Goal: Book appointment/travel/reservation

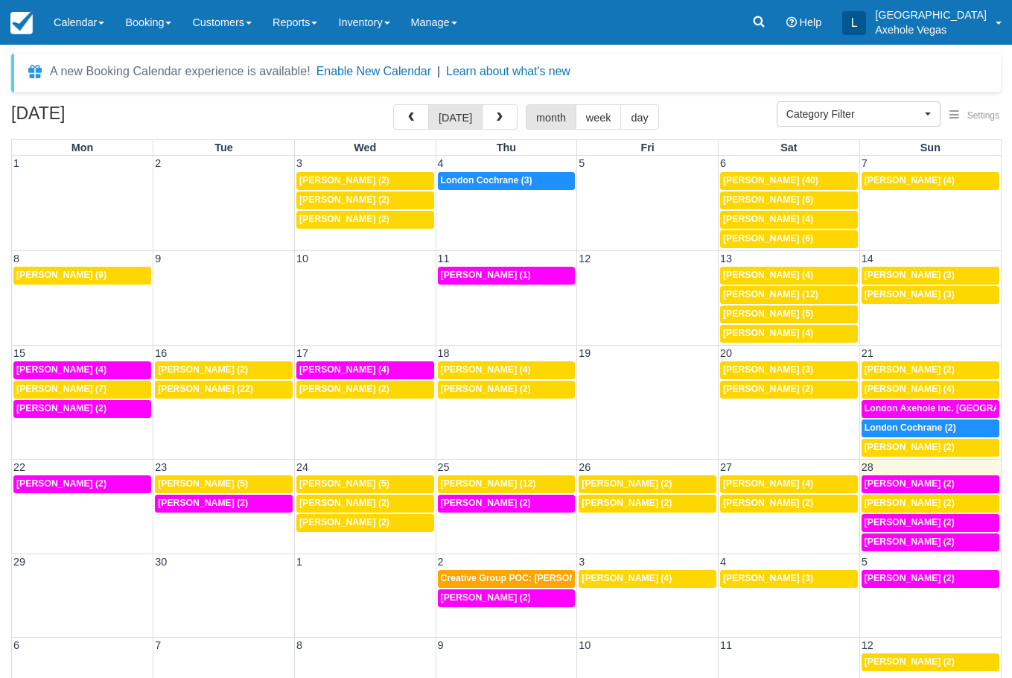
select select
click at [147, 33] on link "Booking" at bounding box center [148, 22] width 67 height 45
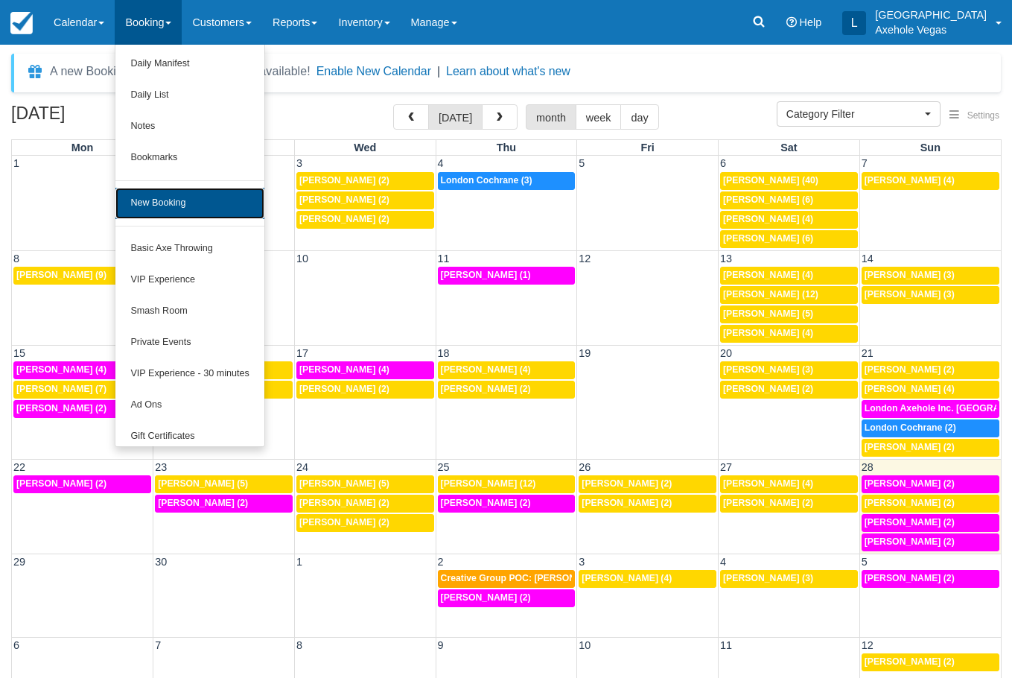
click at [191, 201] on link "New Booking" at bounding box center [189, 203] width 148 height 31
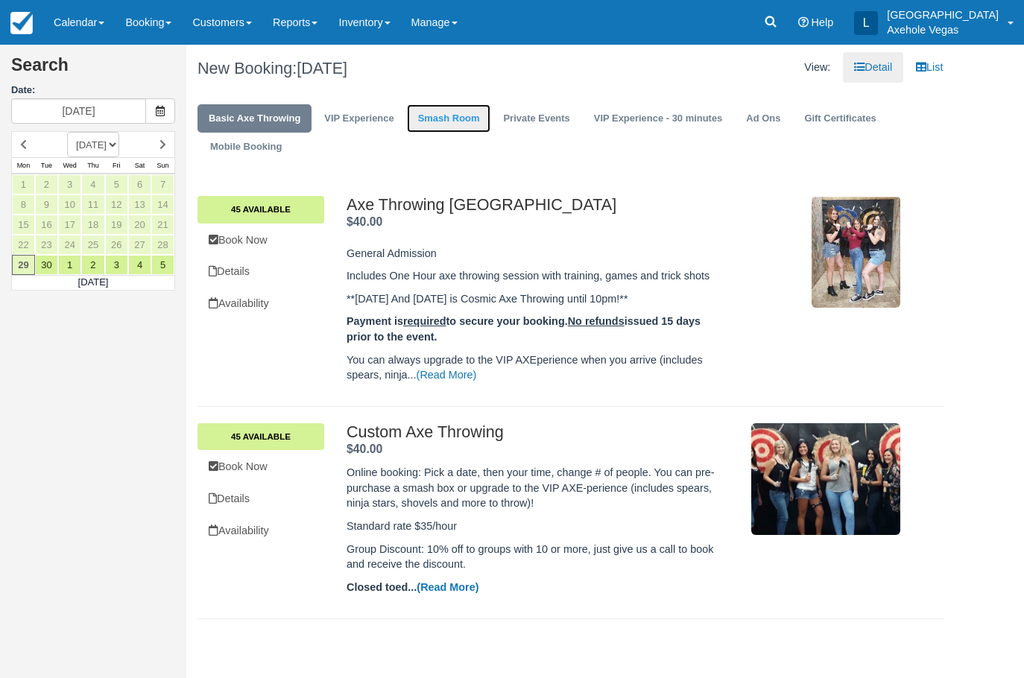
click at [429, 111] on link "Smash Room" at bounding box center [449, 118] width 84 height 29
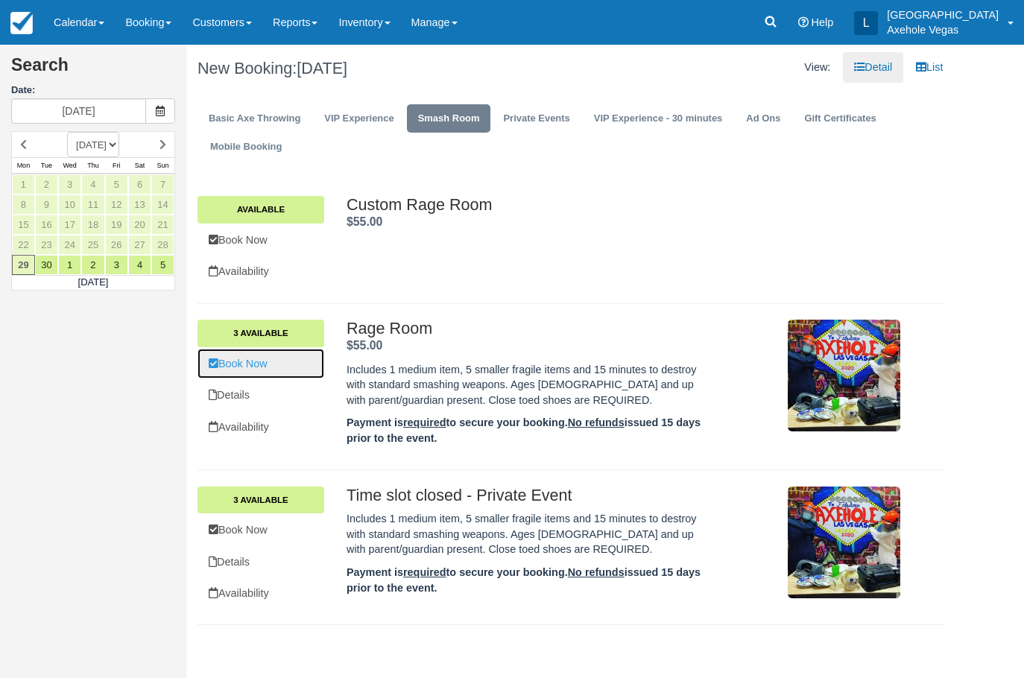
click at [282, 366] on link "Book Now" at bounding box center [260, 364] width 127 height 31
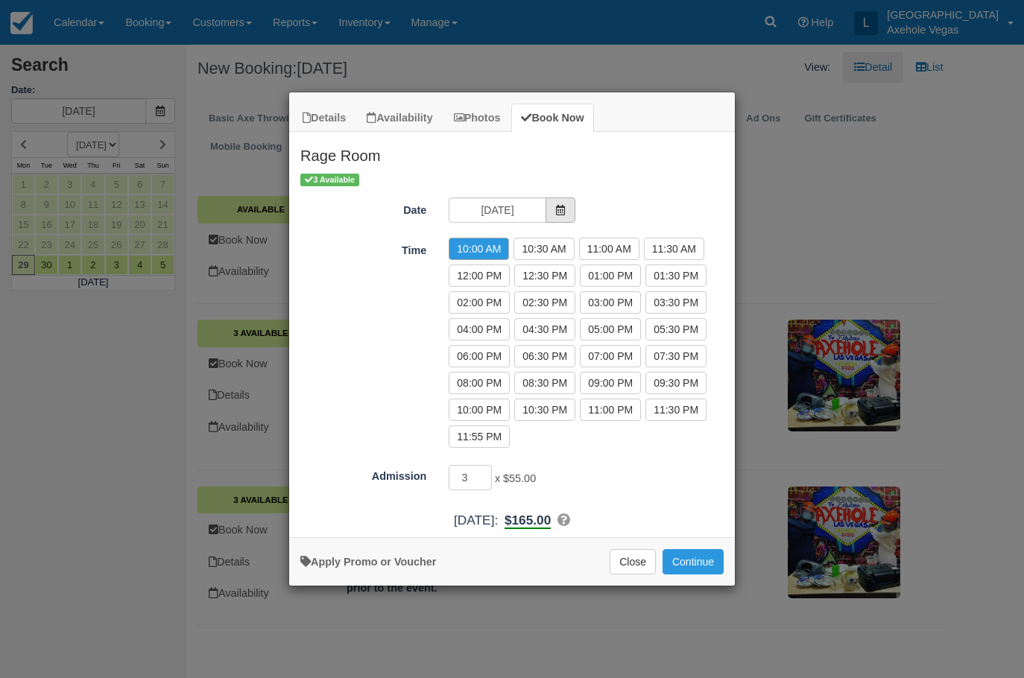
click at [549, 209] on span "Item Modal" at bounding box center [560, 209] width 30 height 25
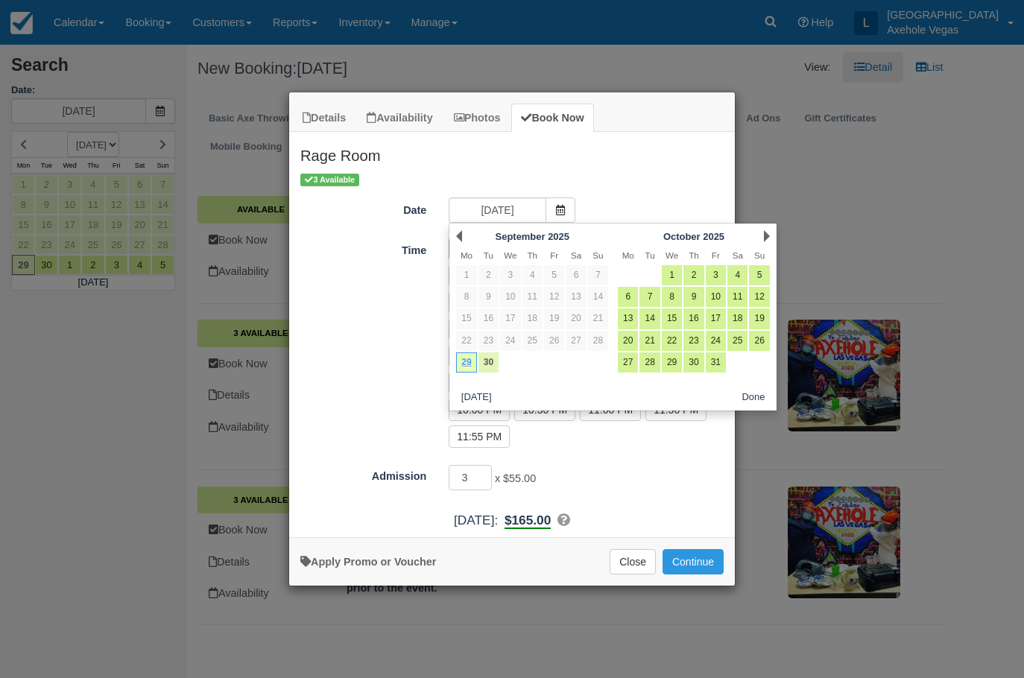
click at [495, 361] on link "30" at bounding box center [488, 362] width 20 height 20
type input "Tue 30 Sep 2025"
radio input "false"
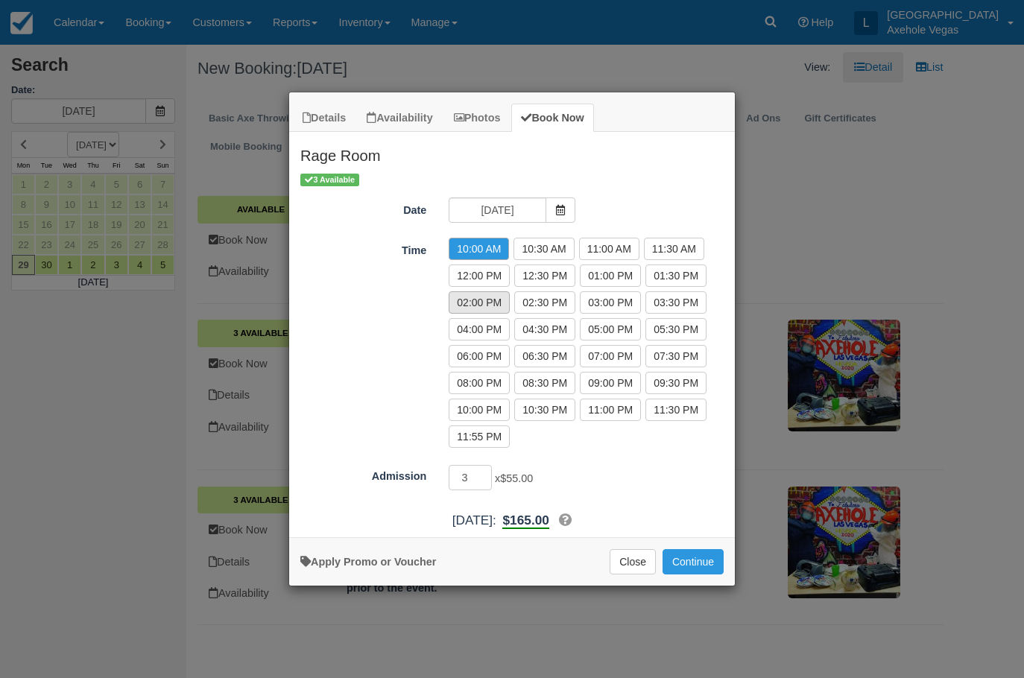
click at [498, 301] on label "02:00 PM" at bounding box center [478, 302] width 61 height 22
radio input "true"
click at [685, 557] on button "Continue" at bounding box center [692, 561] width 61 height 25
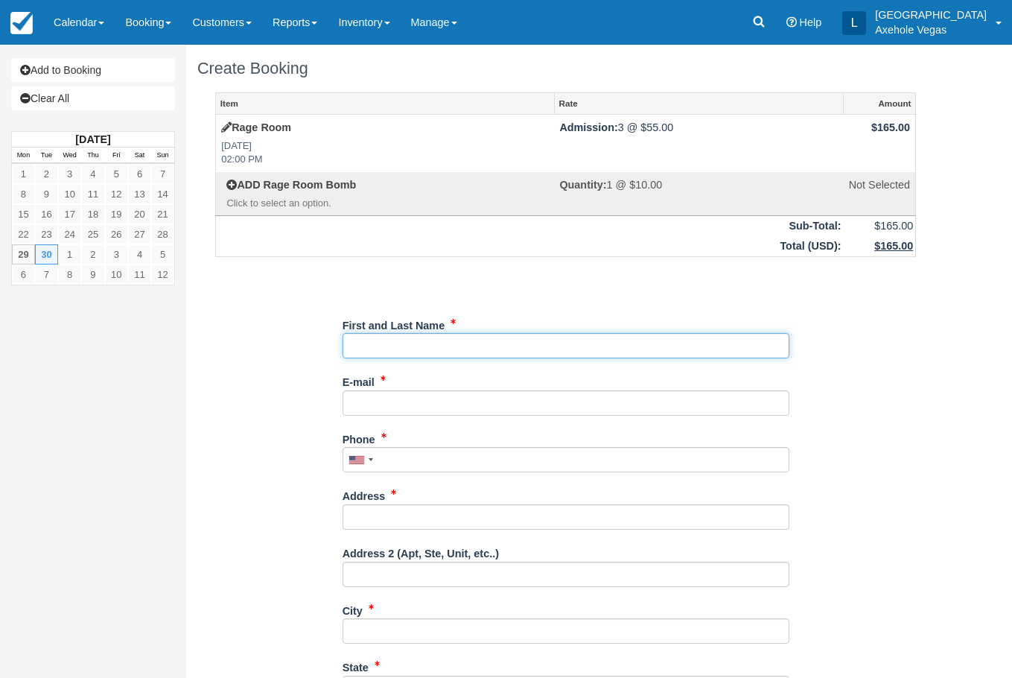
click at [470, 340] on input "First and Last Name" at bounding box center [566, 345] width 447 height 25
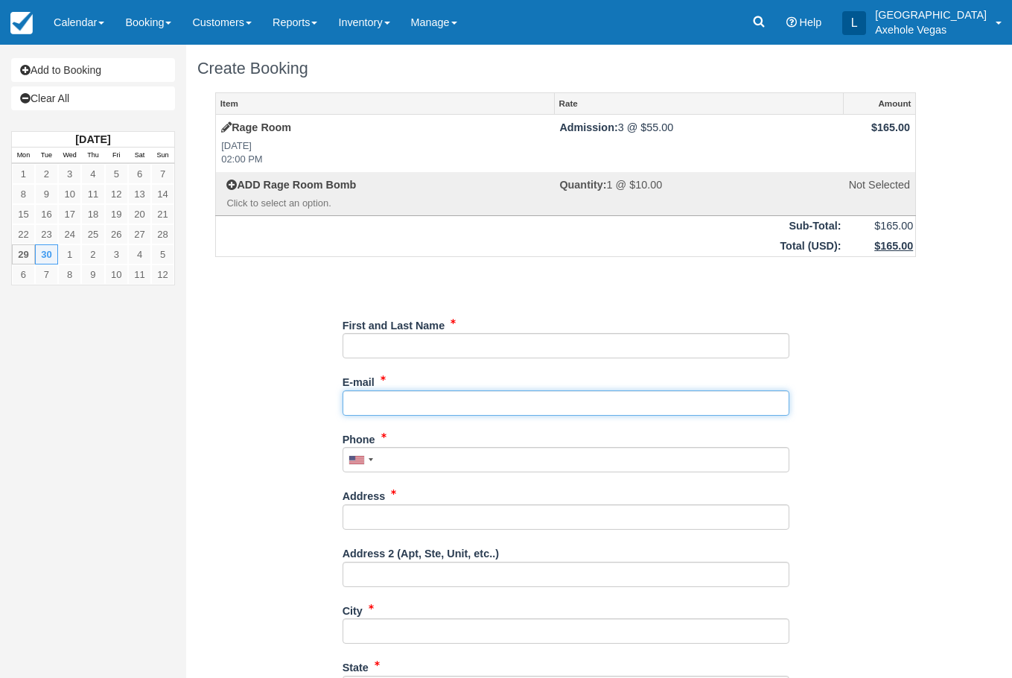
click at [691, 403] on input "E-mail" at bounding box center [566, 402] width 447 height 25
type input "[EMAIL_ADDRESS][DOMAIN_NAME]"
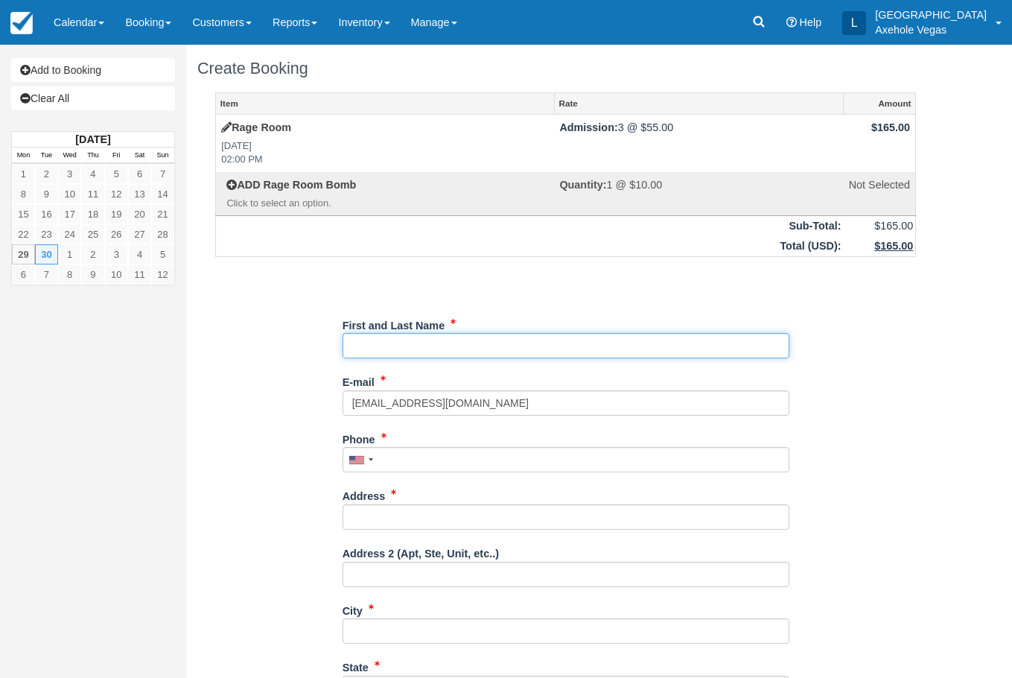
type input "London Axehole Inc. [GEOGRAPHIC_DATA]"
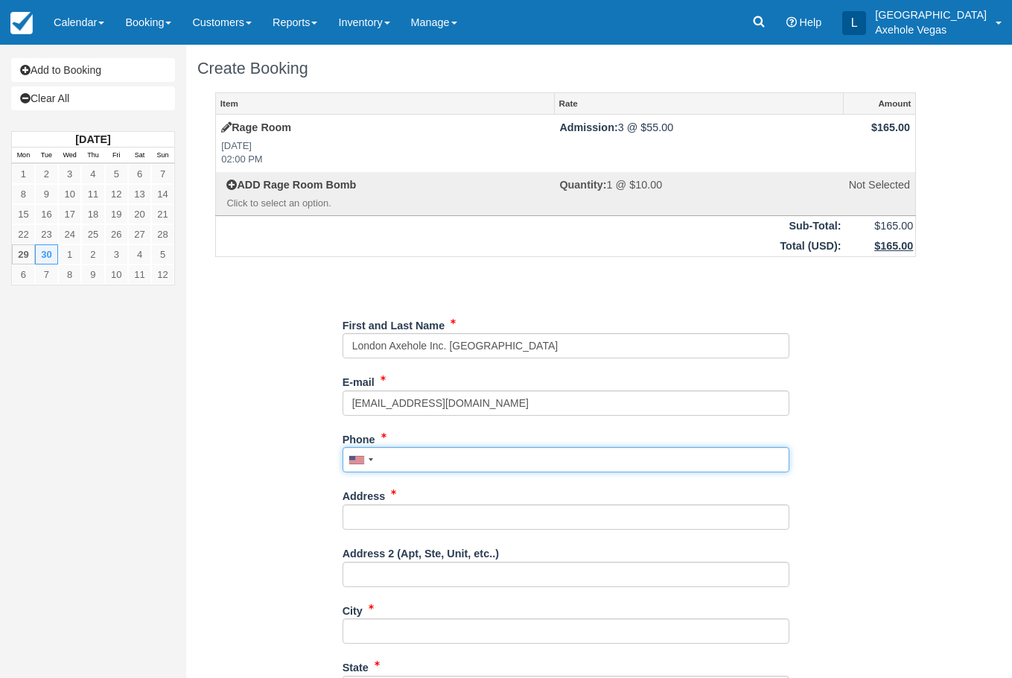
type input "7027767640"
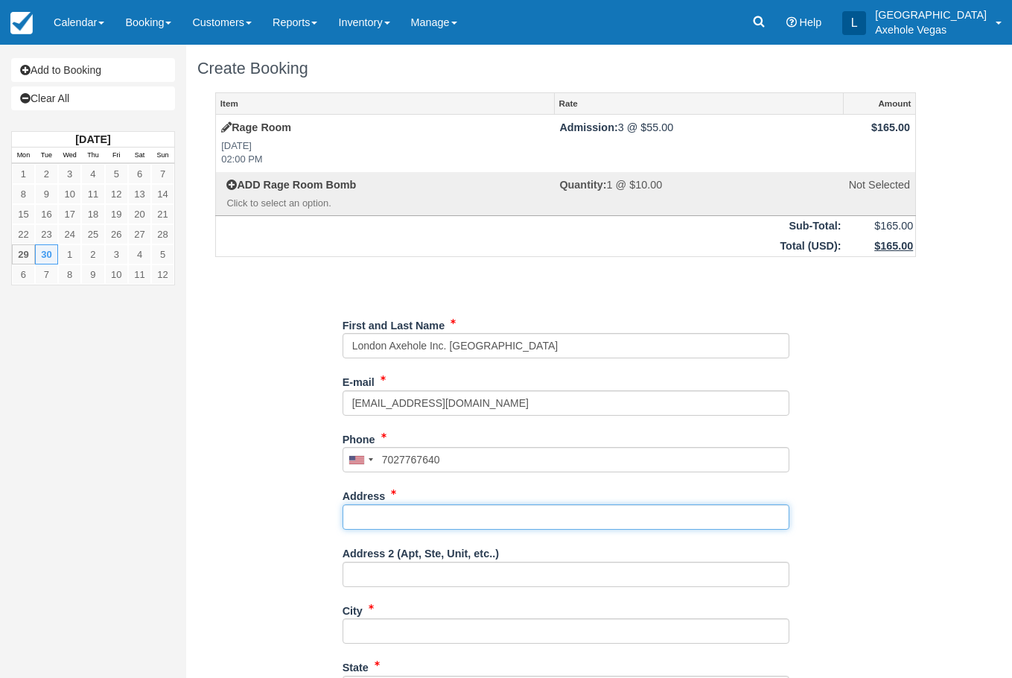
type input "[STREET_ADDRESS]"
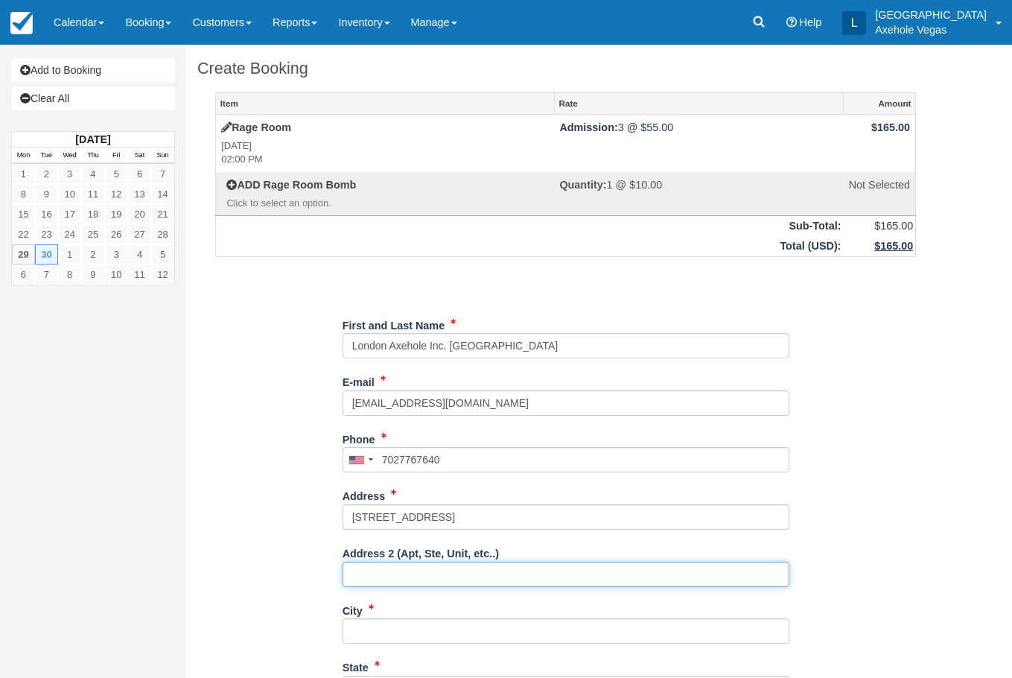
type input "Ste 163"
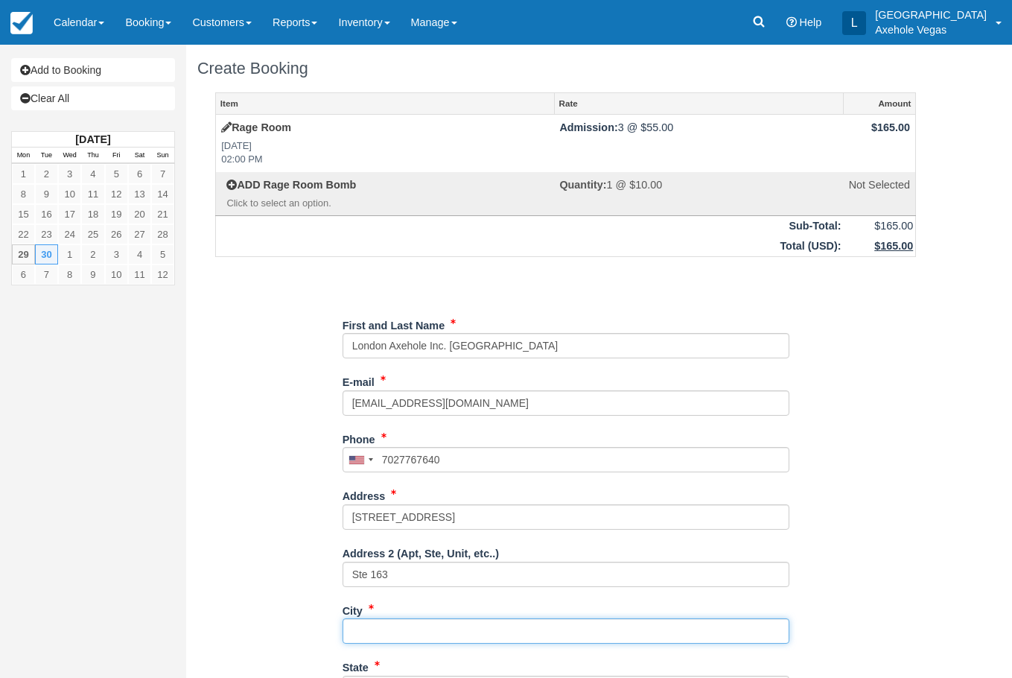
type input "las vegas"
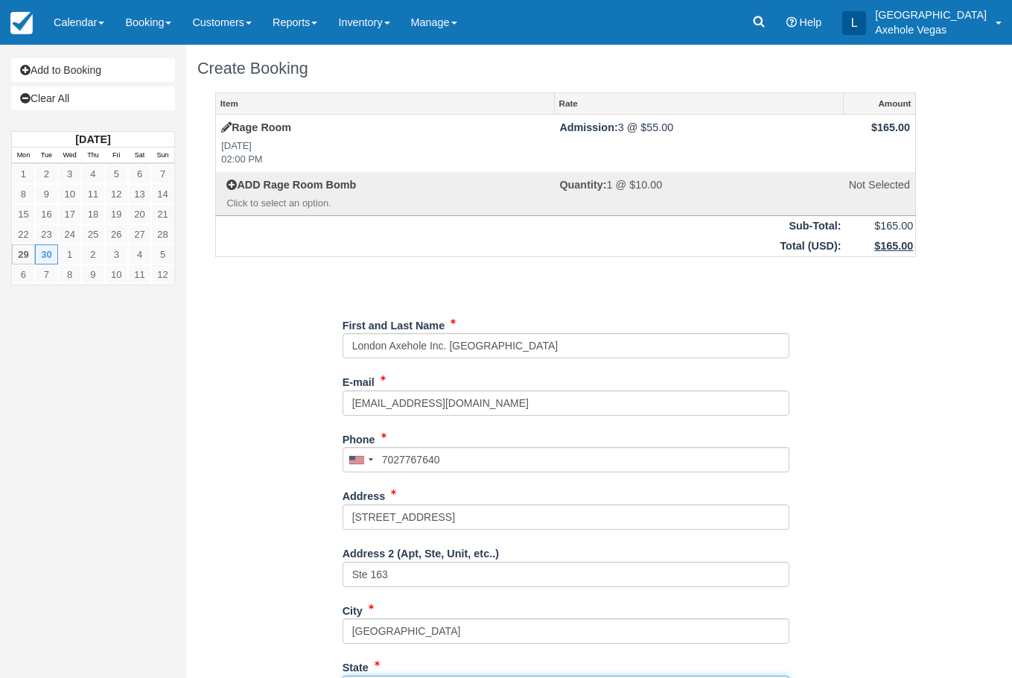
type input "NV"
type input "United States"
type input "89101"
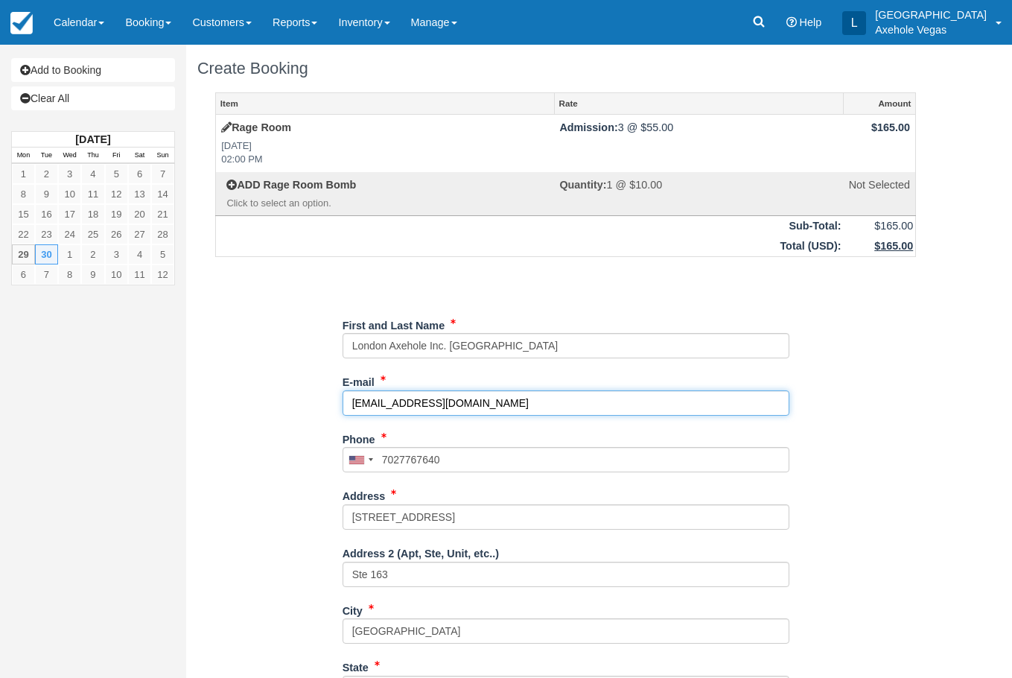
type input "(702) 776-7640"
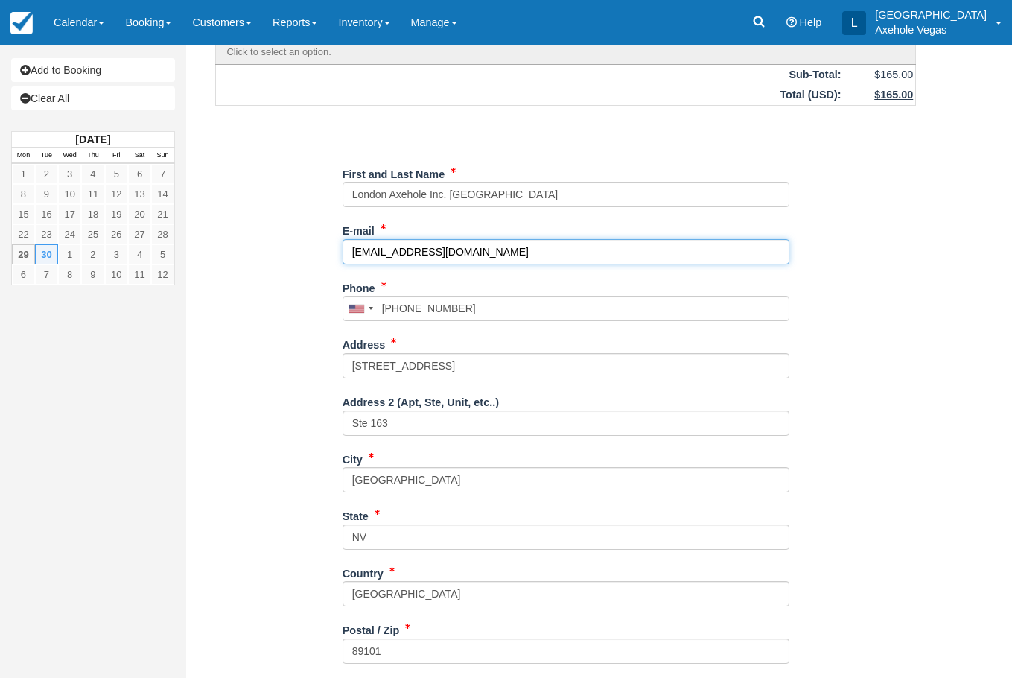
scroll to position [256, 0]
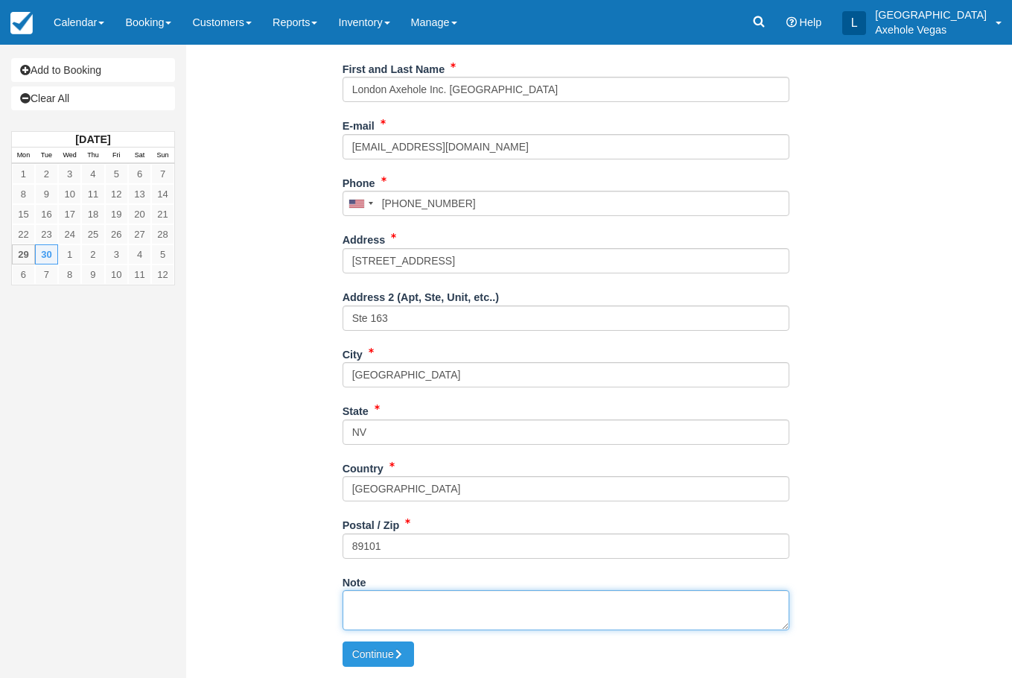
click at [402, 618] on textarea "Note" at bounding box center [566, 610] width 447 height 40
type textarea "Time slot block off Sasha"
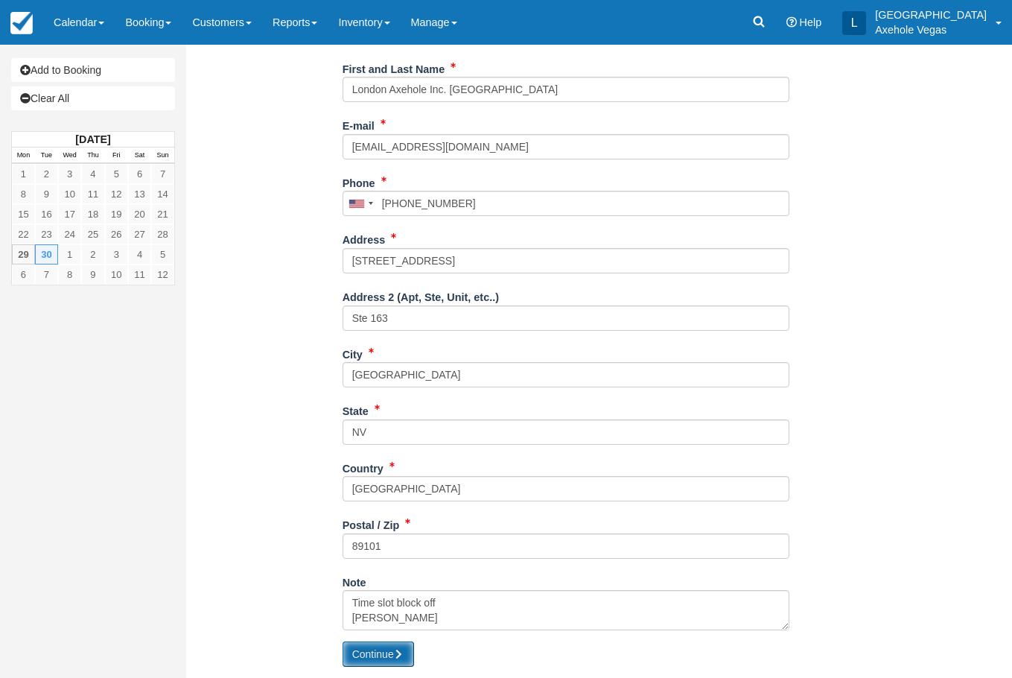
click at [391, 659] on button "Continue" at bounding box center [379, 653] width 72 height 25
type input "+17027767640"
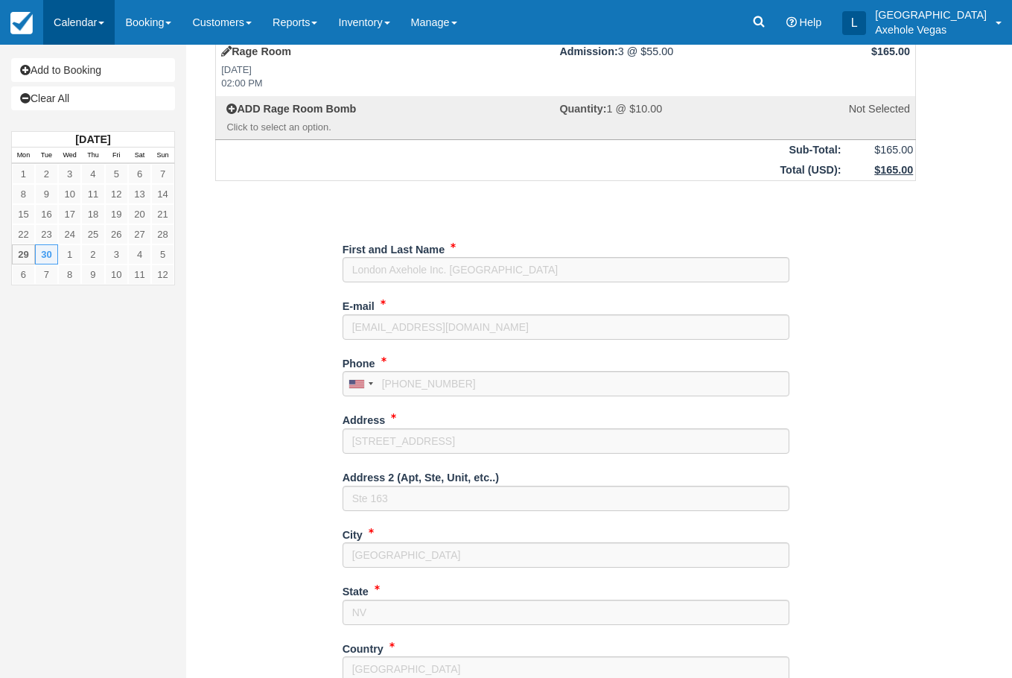
scroll to position [0, 0]
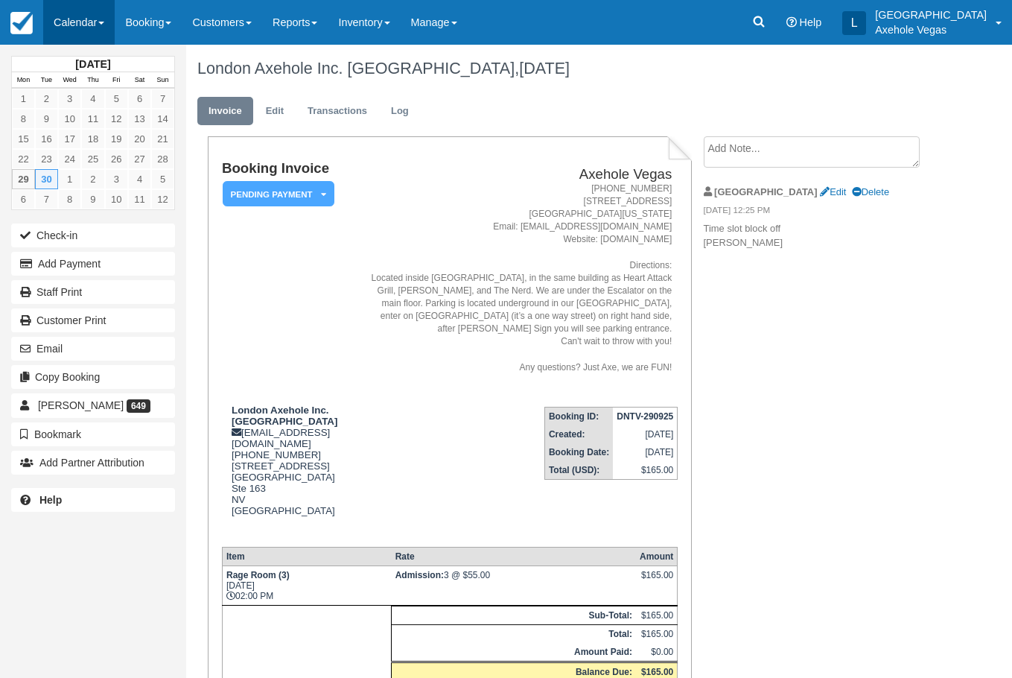
click at [77, 34] on link "Calendar" at bounding box center [79, 22] width 72 height 45
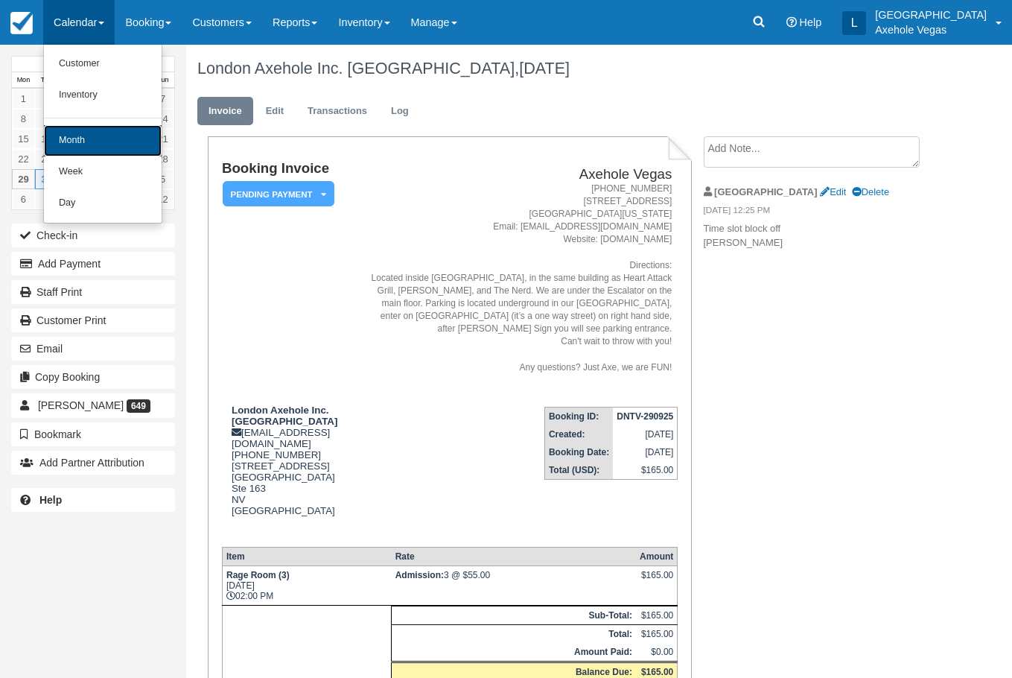
click at [100, 134] on link "Month" at bounding box center [103, 140] width 118 height 31
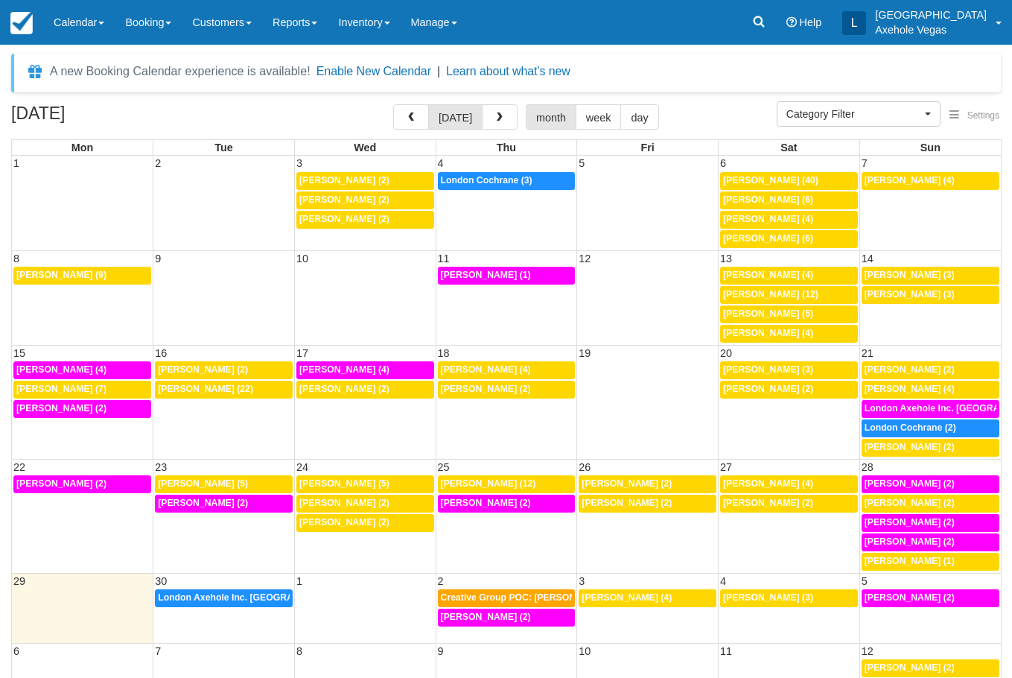
select select
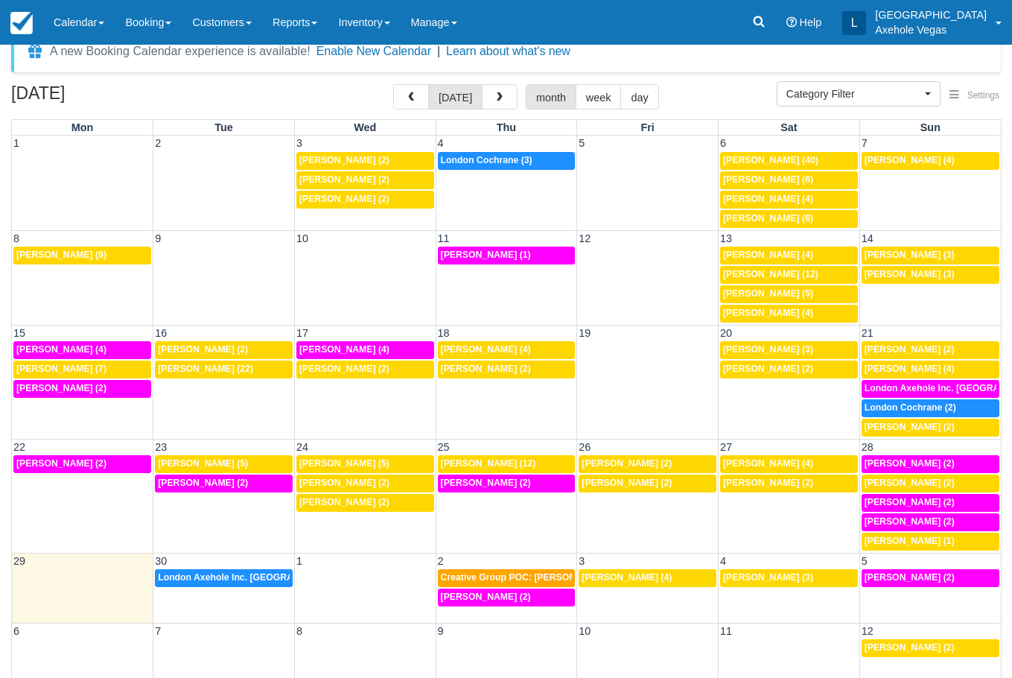
scroll to position [40, 0]
